Goal: Task Accomplishment & Management: Complete application form

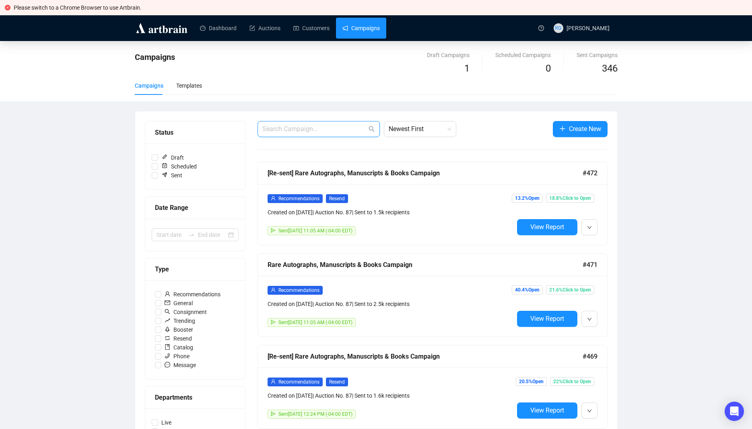
click at [277, 129] on input "text" at bounding box center [314, 129] width 105 height 10
paste input "[EMAIL_ADDRESS][DOMAIN_NAME]"
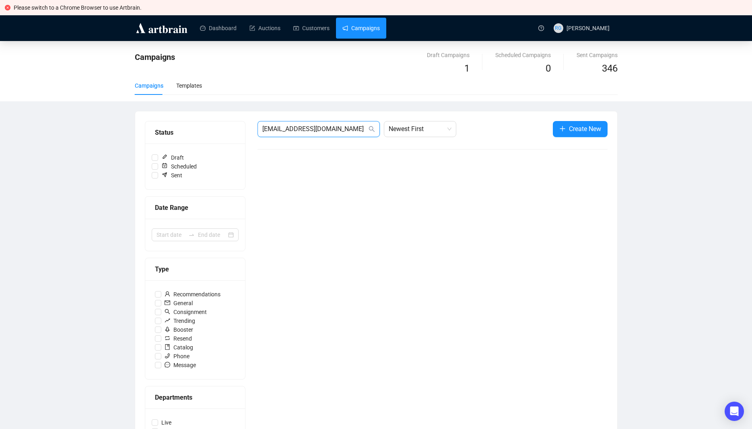
type input "[EMAIL_ADDRESS][DOMAIN_NAME]"
click at [373, 128] on icon "search" at bounding box center [372, 129] width 6 height 6
click at [307, 29] on link "Customers" at bounding box center [311, 28] width 36 height 21
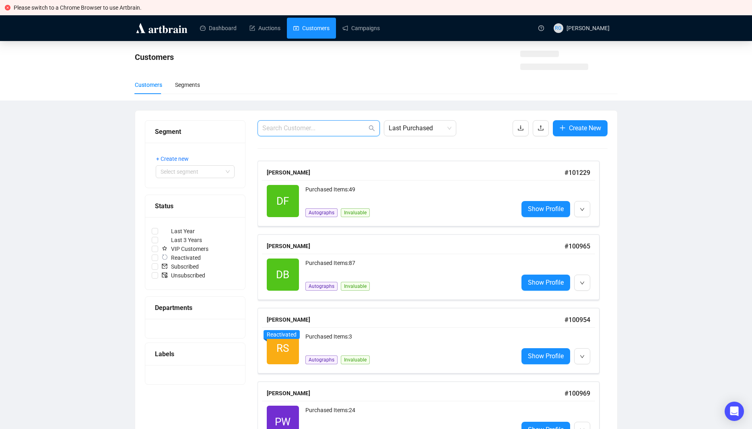
click at [331, 128] on input "text" at bounding box center [314, 129] width 105 height 10
paste input "[EMAIL_ADDRESS][DOMAIN_NAME]"
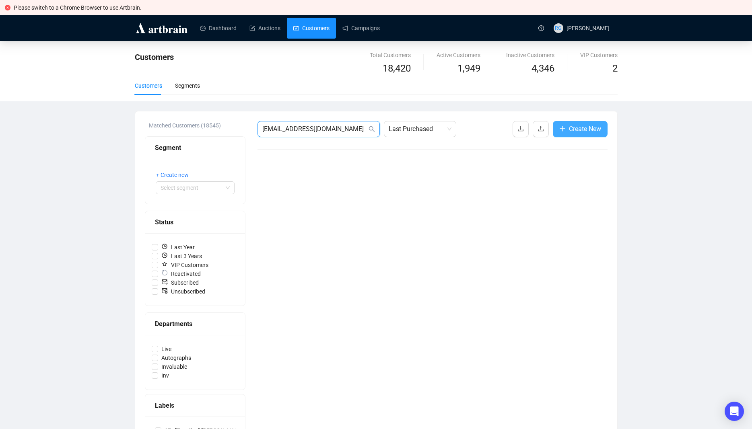
type input "[EMAIL_ADDRESS][DOMAIN_NAME]"
click at [583, 126] on span "Create New" at bounding box center [585, 129] width 32 height 10
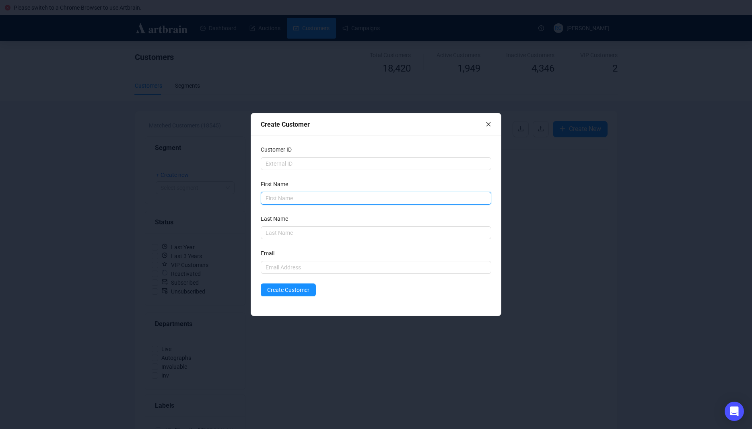
click at [271, 193] on input "text" at bounding box center [376, 198] width 231 height 13
type input "[PERSON_NAME]"
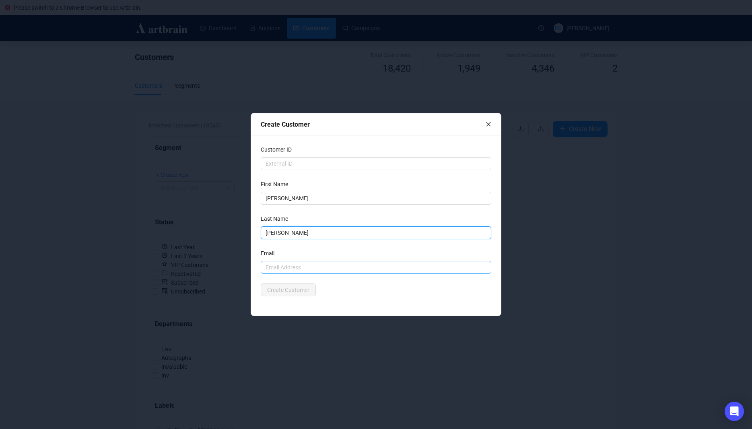
type input "[PERSON_NAME]"
click at [276, 274] on input "text" at bounding box center [376, 267] width 231 height 13
paste input "[EMAIL_ADDRESS][DOMAIN_NAME]"
type input "[EMAIL_ADDRESS][DOMAIN_NAME]"
click at [350, 291] on div "Create Customer" at bounding box center [376, 290] width 231 height 13
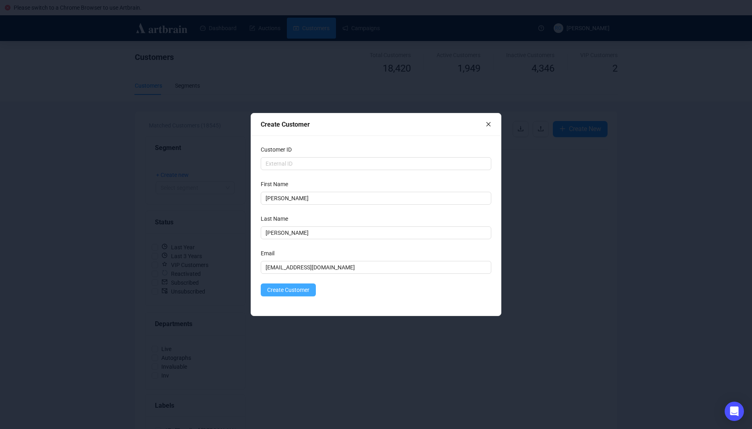
click at [294, 290] on span "Create Customer" at bounding box center [288, 290] width 42 height 9
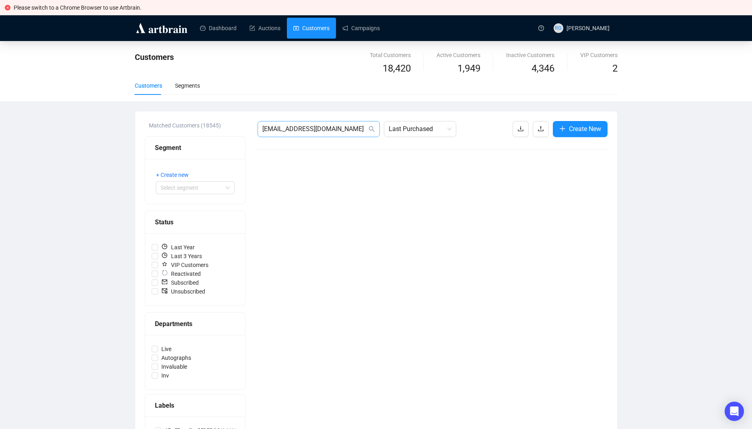
click at [374, 130] on icon "search" at bounding box center [372, 129] width 6 height 6
drag, startPoint x: 344, startPoint y: 130, endPoint x: 236, endPoint y: 122, distance: 108.9
click at [262, 124] on input "[EMAIL_ADDRESS][DOMAIN_NAME]" at bounding box center [314, 129] width 105 height 10
type input "[PERSON_NAME]"
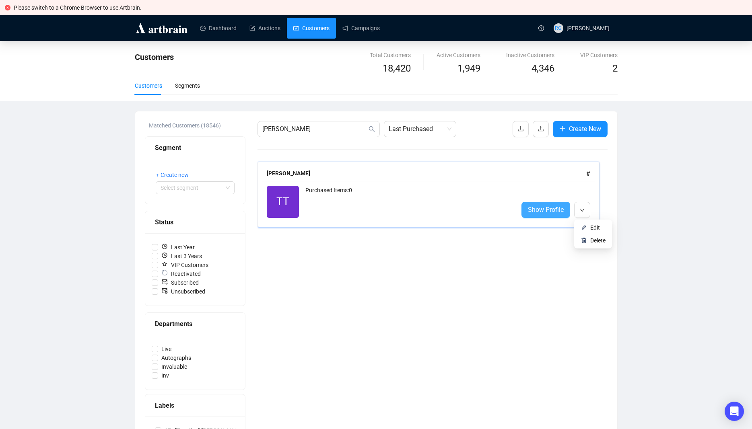
click at [557, 209] on span "Show Profile" at bounding box center [546, 210] width 36 height 10
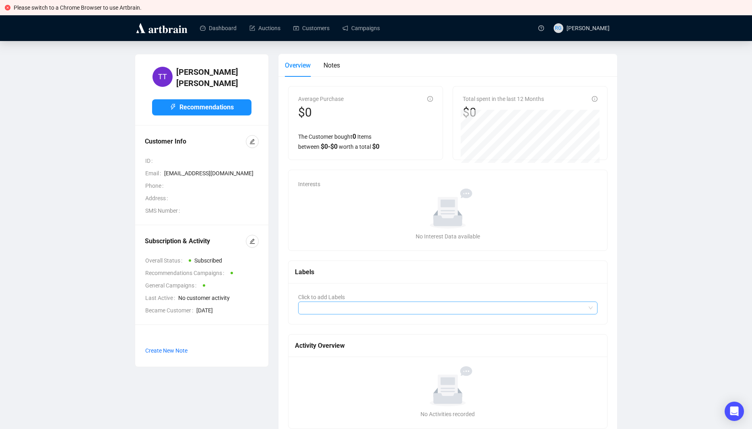
click at [313, 308] on div at bounding box center [444, 308] width 288 height 11
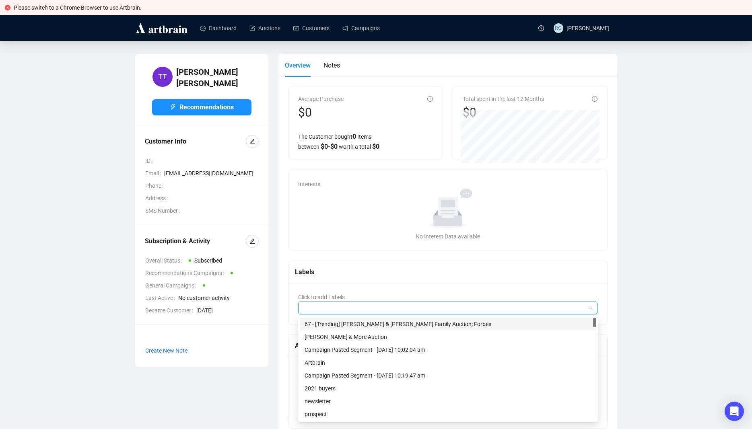
click at [317, 307] on div at bounding box center [444, 308] width 288 height 11
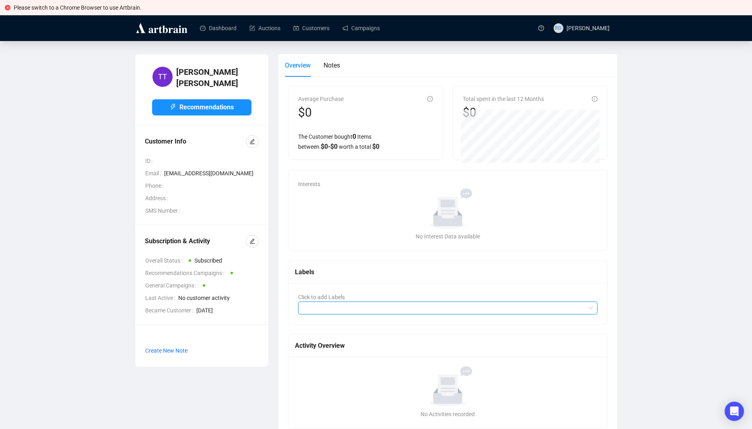
click at [326, 233] on div "No Interest Data available" at bounding box center [447, 236] width 293 height 9
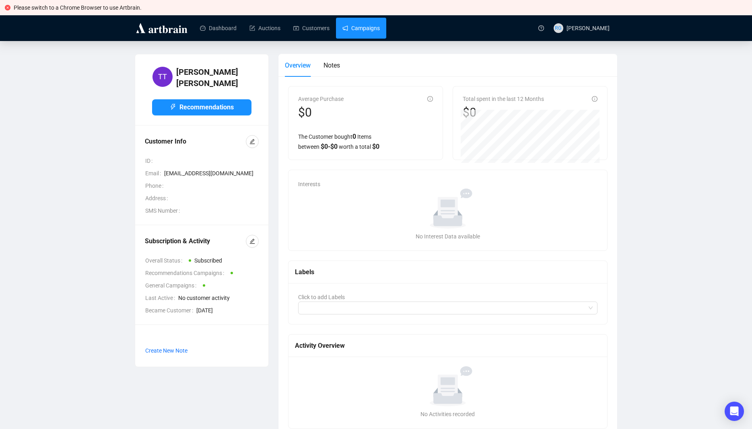
click at [361, 30] on link "Campaigns" at bounding box center [360, 28] width 37 height 21
